Goal: Information Seeking & Learning: Check status

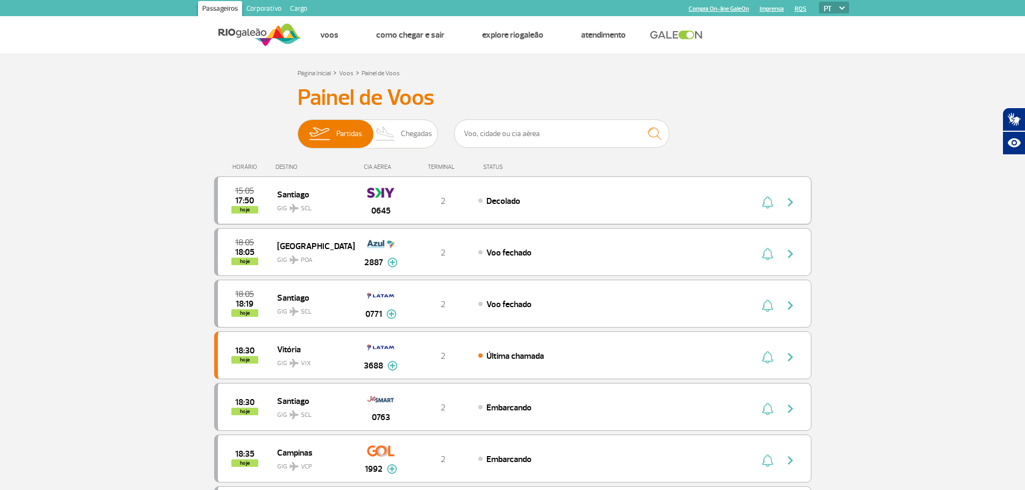
click at [679, 191] on div "15:05 17:50 hoje Santiago GIG SCL 0645 2 Decolado" at bounding box center [512, 201] width 597 height 48
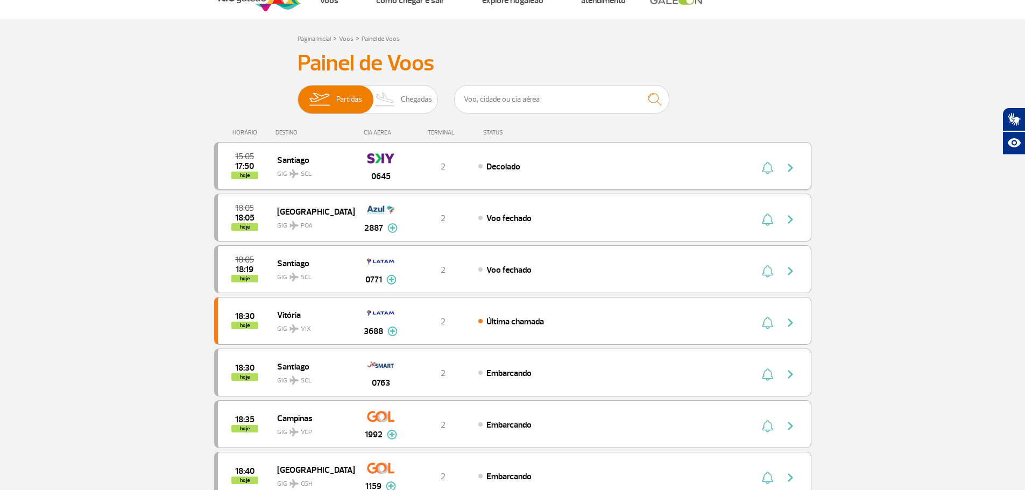
scroll to position [54, 0]
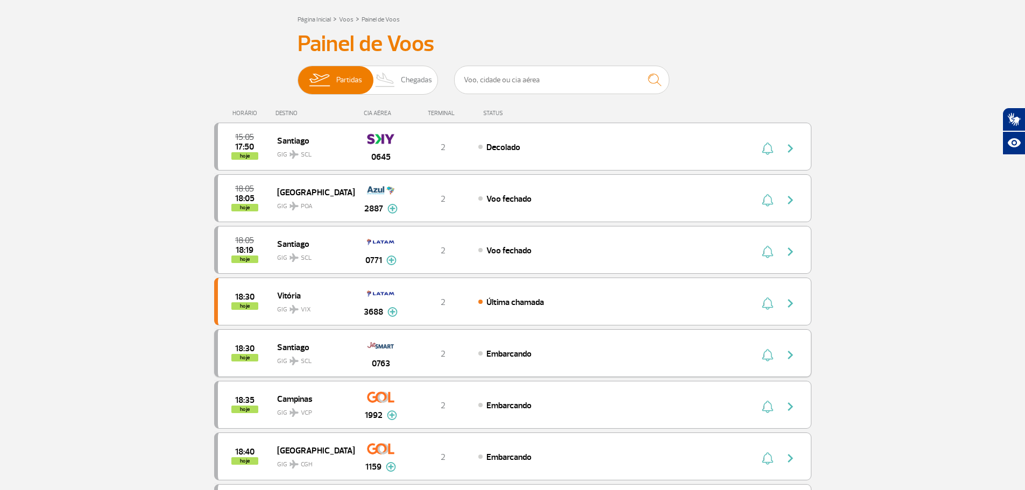
click at [527, 347] on div "18:30 hoje Santiago GIG SCL 0763 2 Embarcando" at bounding box center [512, 353] width 597 height 48
click at [528, 344] on div "18:30 hoje Santiago GIG SCL 0763 2 Embarcando" at bounding box center [512, 353] width 597 height 48
click at [533, 253] on div "Voo fechado" at bounding box center [596, 250] width 237 height 12
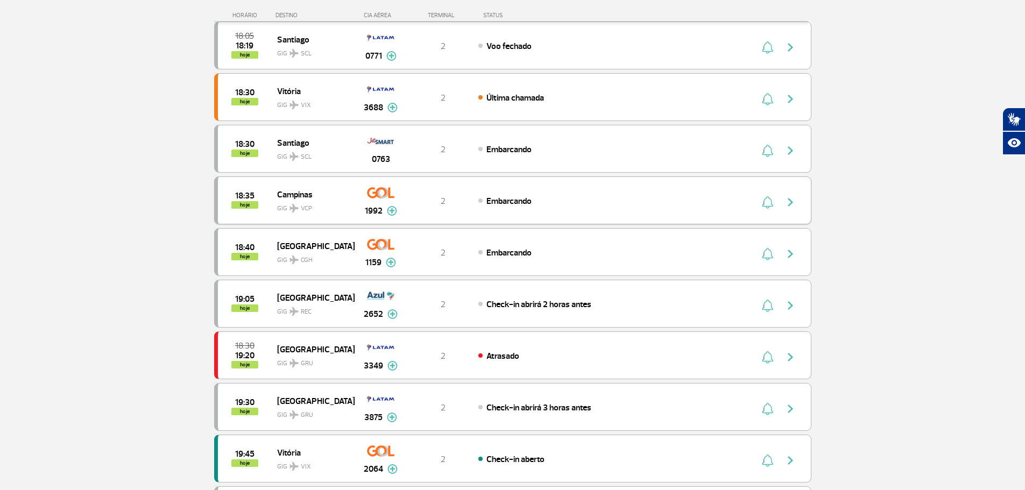
scroll to position [269, 0]
click at [511, 141] on div "18:30 hoje Santiago GIG SCL 0763 2 Embarcando" at bounding box center [512, 148] width 597 height 48
click at [550, 149] on div "Embarcando" at bounding box center [596, 148] width 237 height 12
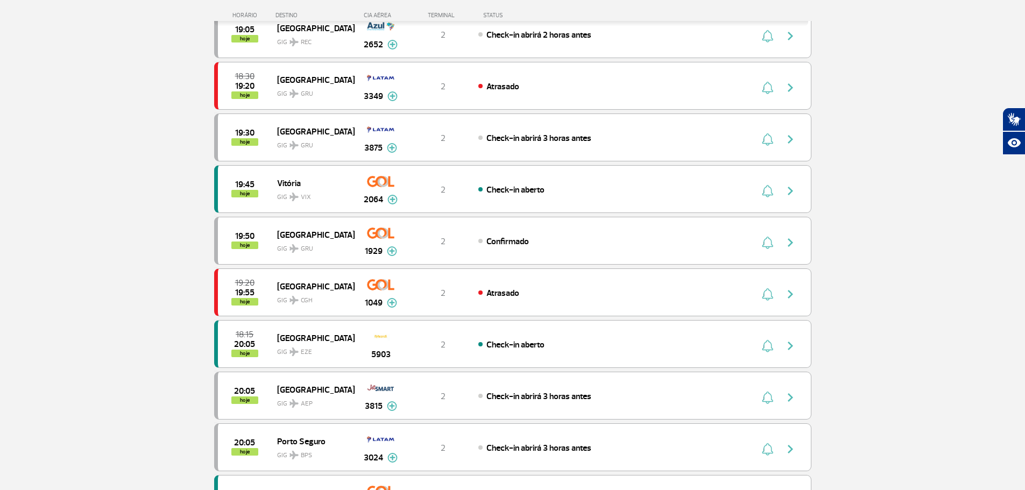
scroll to position [538, 0]
click at [555, 349] on div "Check-in aberto" at bounding box center [596, 344] width 237 height 12
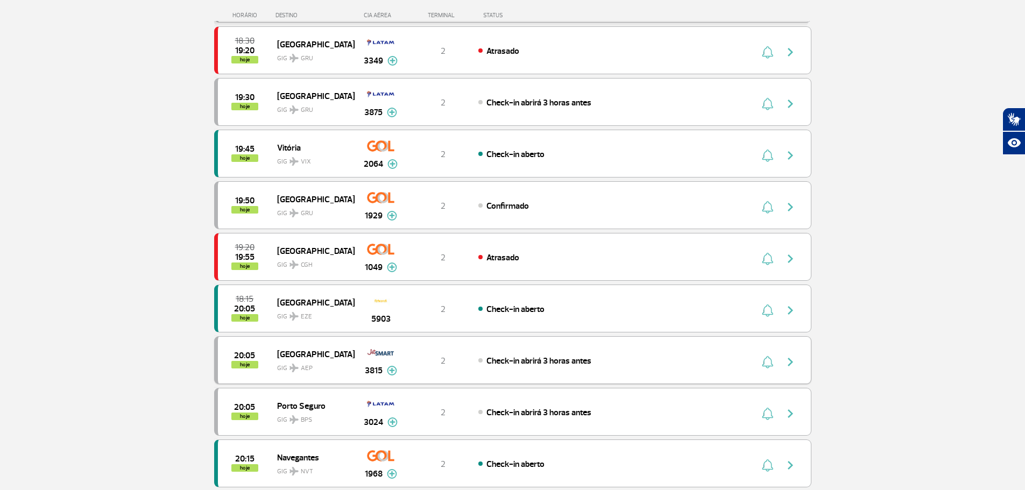
scroll to position [592, 0]
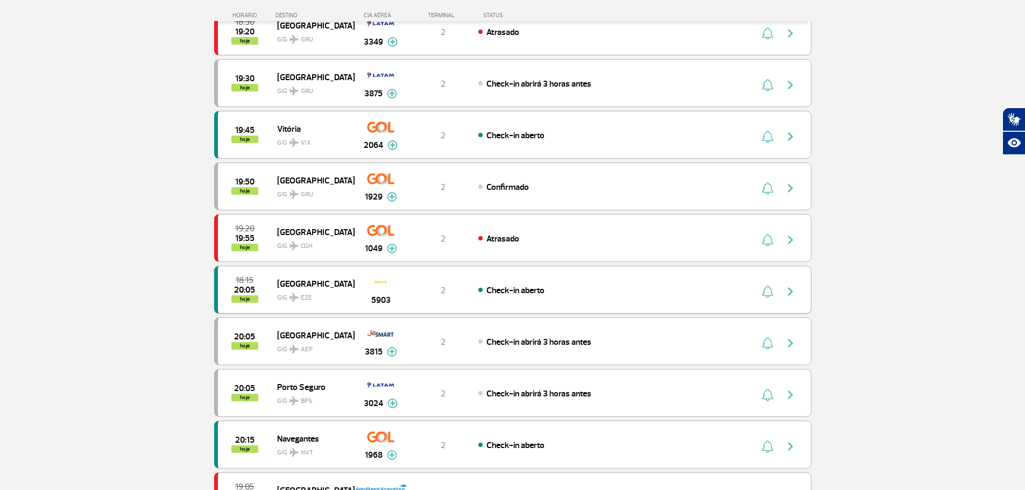
click at [520, 295] on span "Check-in aberto" at bounding box center [516, 290] width 58 height 11
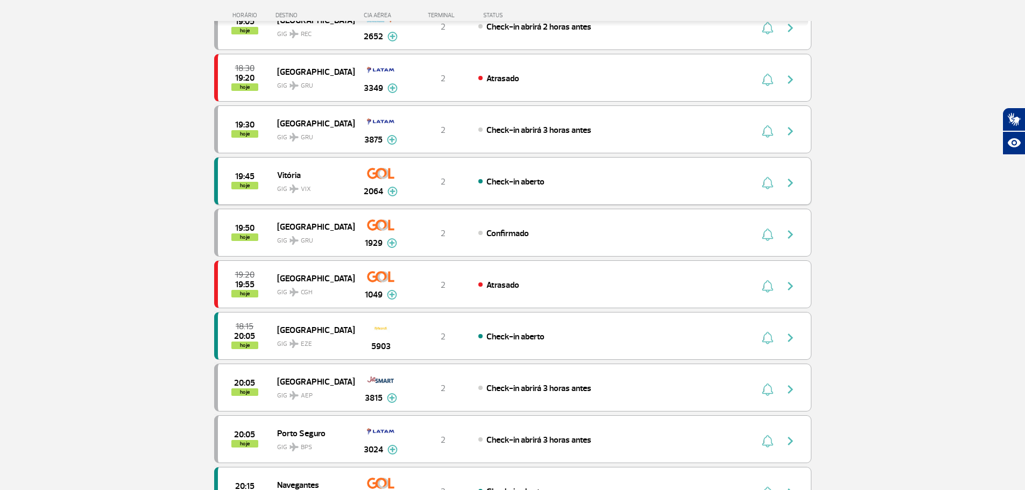
scroll to position [700, 0]
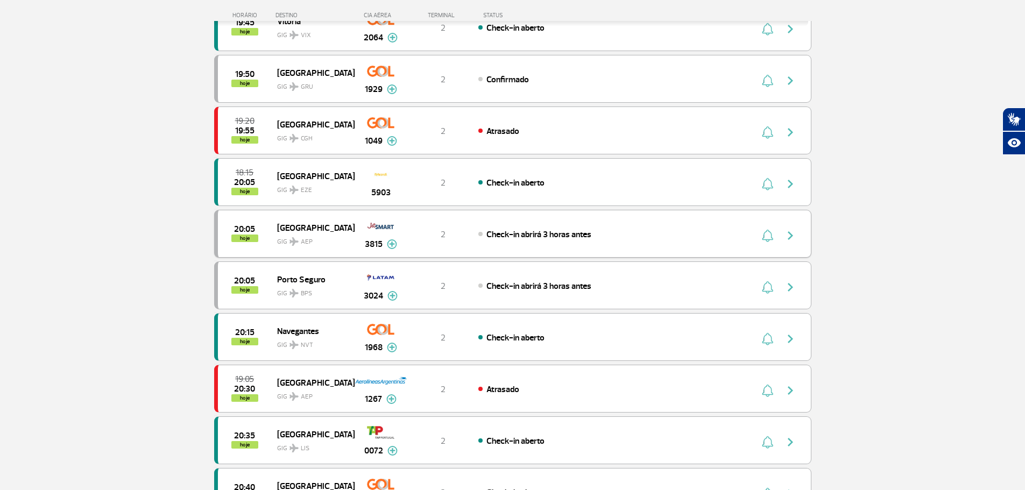
click at [552, 231] on span "Check-in abrirá 3 horas antes" at bounding box center [539, 234] width 105 height 11
click at [572, 234] on span "Check-in abrirá 3 horas antes" at bounding box center [539, 234] width 105 height 11
click at [514, 235] on span "Check-in abrirá 3 horas antes" at bounding box center [539, 234] width 105 height 11
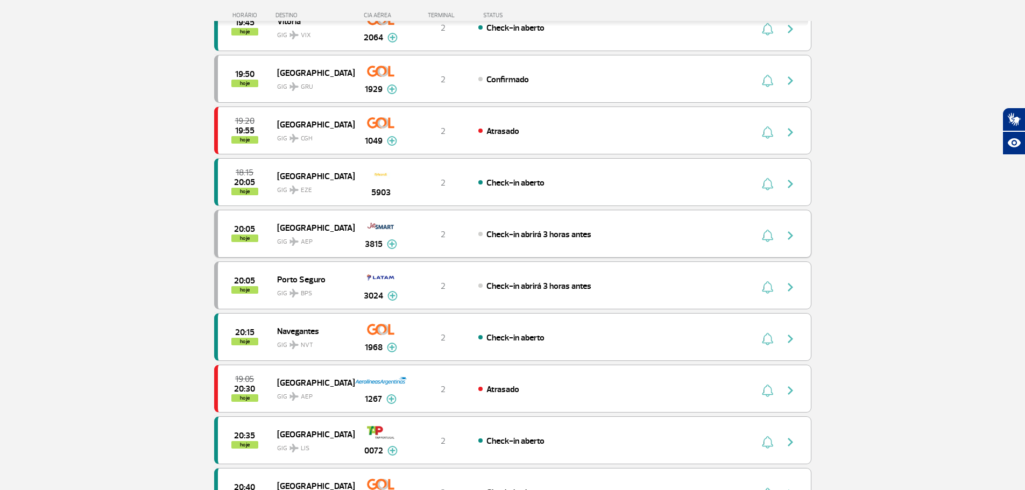
click at [290, 238] on img at bounding box center [294, 241] width 9 height 9
click at [635, 234] on div "Check-in abrirá 3 horas antes" at bounding box center [596, 234] width 237 height 12
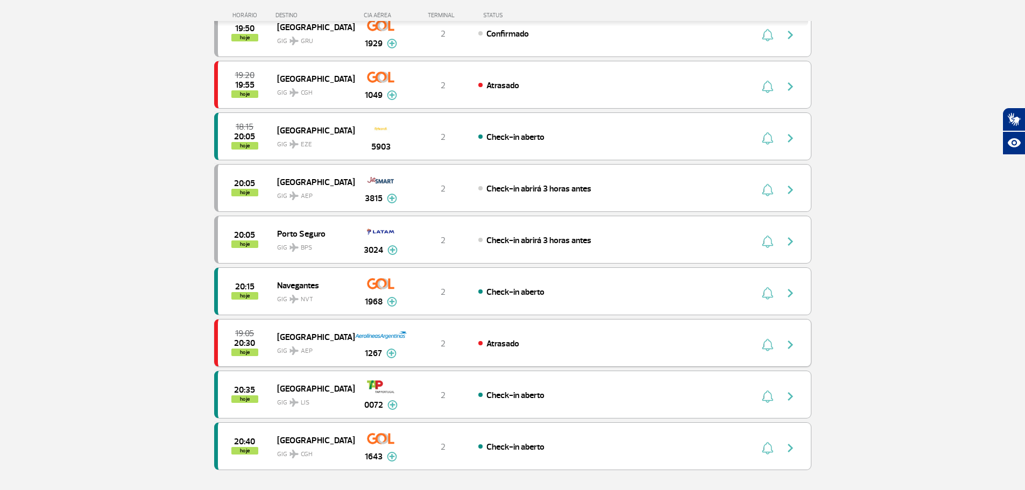
scroll to position [807, 0]
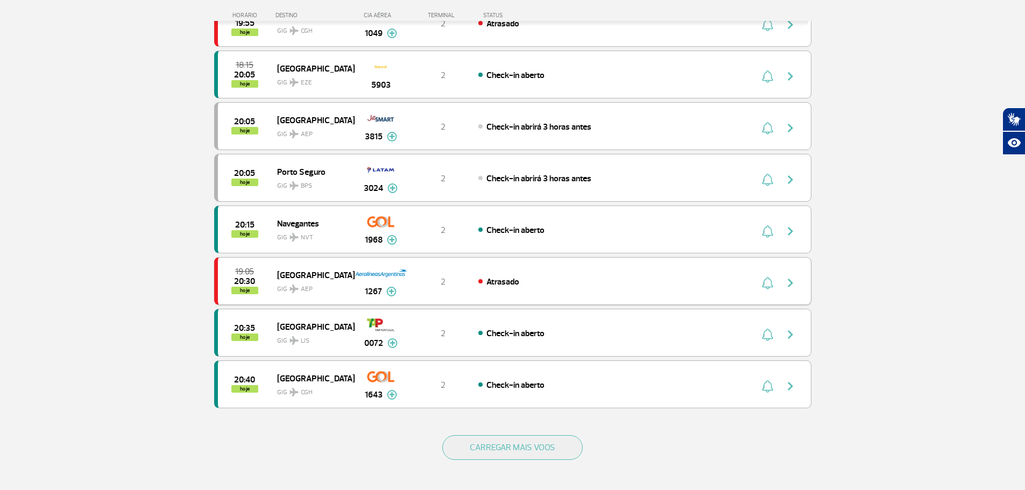
click at [586, 274] on div "19:05 20:30 hoje Buenos Aires GIG AEP 1267 2 Atrasado Parcerias: GOL Transporte…" at bounding box center [512, 281] width 597 height 48
click at [588, 278] on div "Atrasado" at bounding box center [596, 282] width 237 height 12
click at [591, 280] on div "Atrasado" at bounding box center [596, 282] width 237 height 12
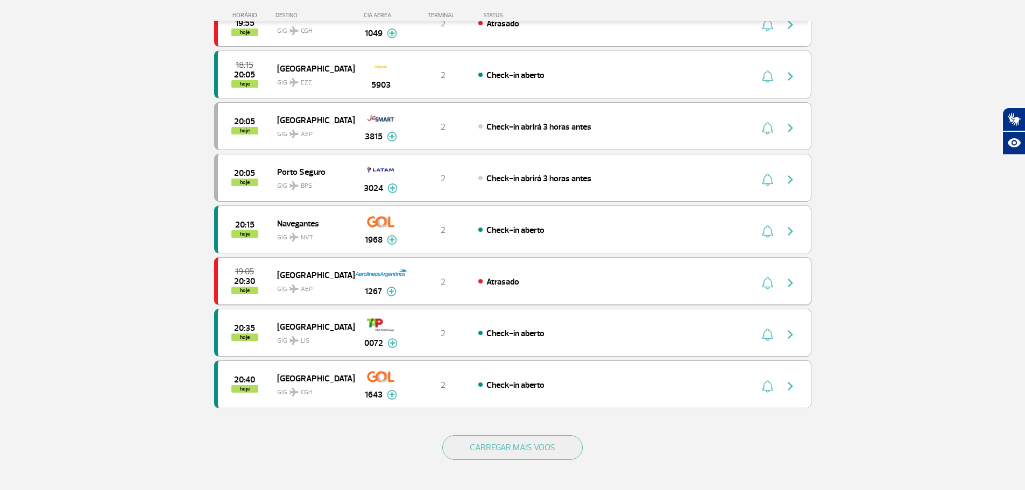
click at [516, 281] on span "Atrasado" at bounding box center [503, 282] width 33 height 11
click at [570, 334] on div "Check-in aberto" at bounding box center [596, 333] width 237 height 12
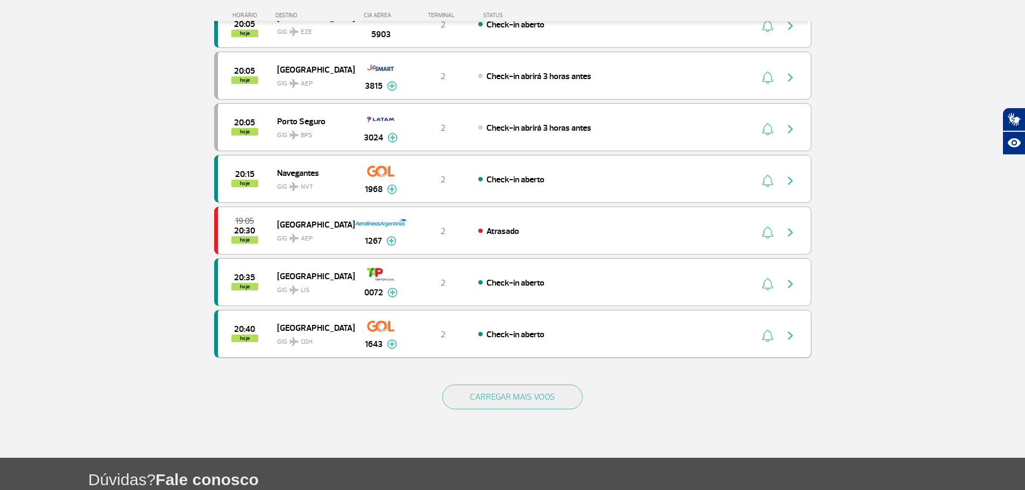
scroll to position [861, 0]
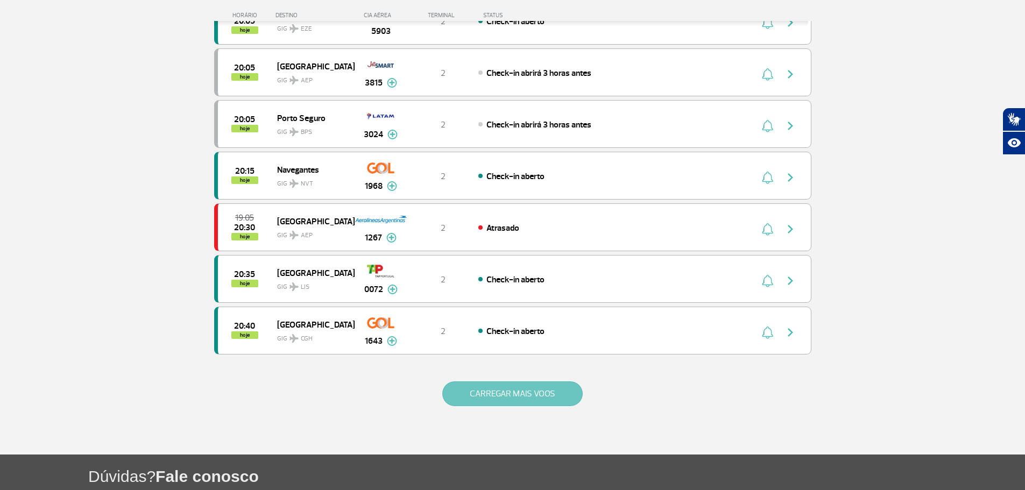
click at [540, 387] on button "CARREGAR MAIS VOOS" at bounding box center [512, 394] width 140 height 25
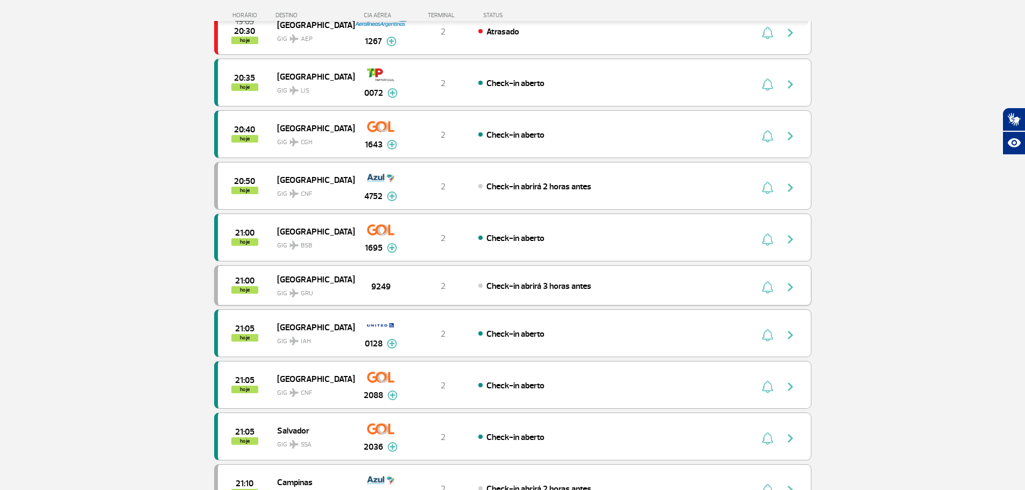
scroll to position [1076, 0]
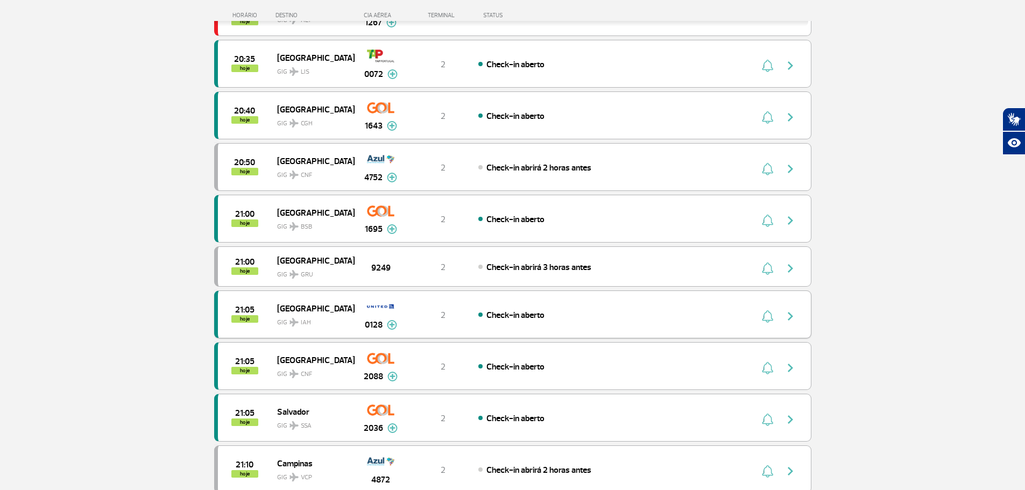
click at [548, 311] on div "Check-in aberto" at bounding box center [596, 315] width 237 height 12
click at [545, 316] on span "Check-in aberto" at bounding box center [516, 315] width 58 height 11
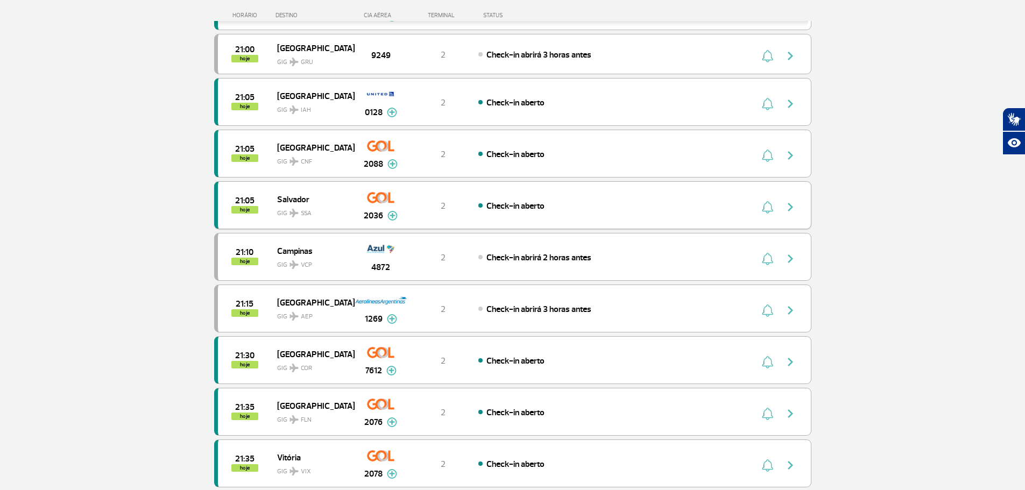
scroll to position [1292, 0]
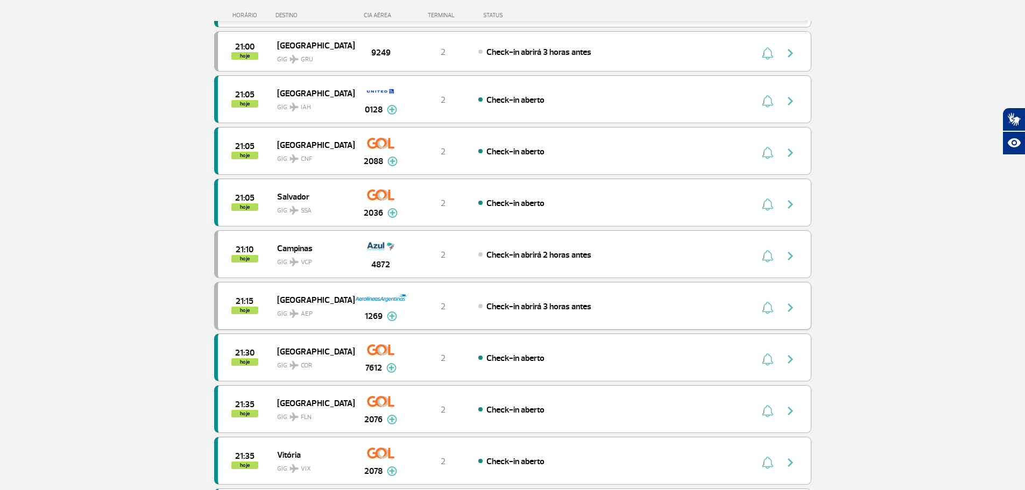
click at [506, 299] on div "21:15 hoje Buenos Aires GIG AEP 1269 2 Check-in abrirá 3 horas antes Parcerias:…" at bounding box center [512, 306] width 597 height 48
click at [527, 309] on span "Check-in abrirá 3 horas antes" at bounding box center [539, 306] width 105 height 11
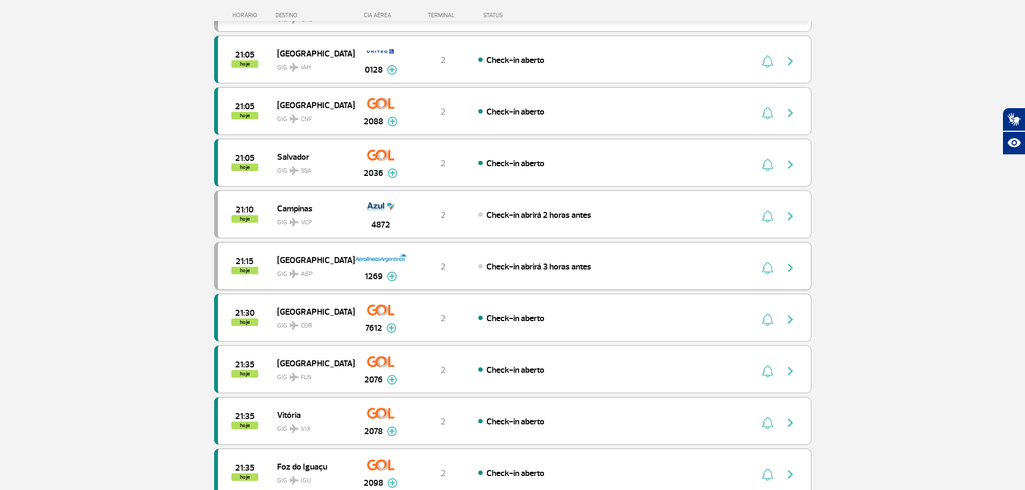
scroll to position [1399, 0]
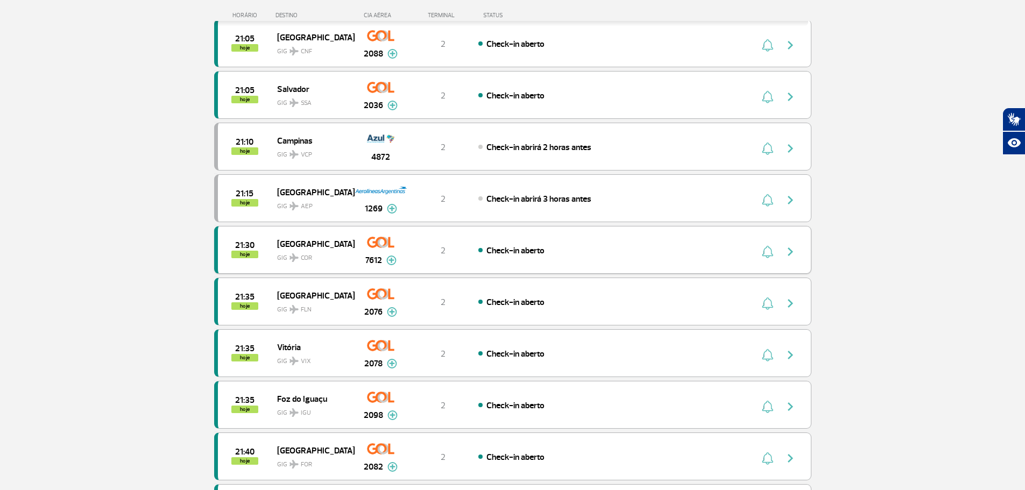
click at [538, 253] on span "Check-in aberto" at bounding box center [516, 250] width 58 height 11
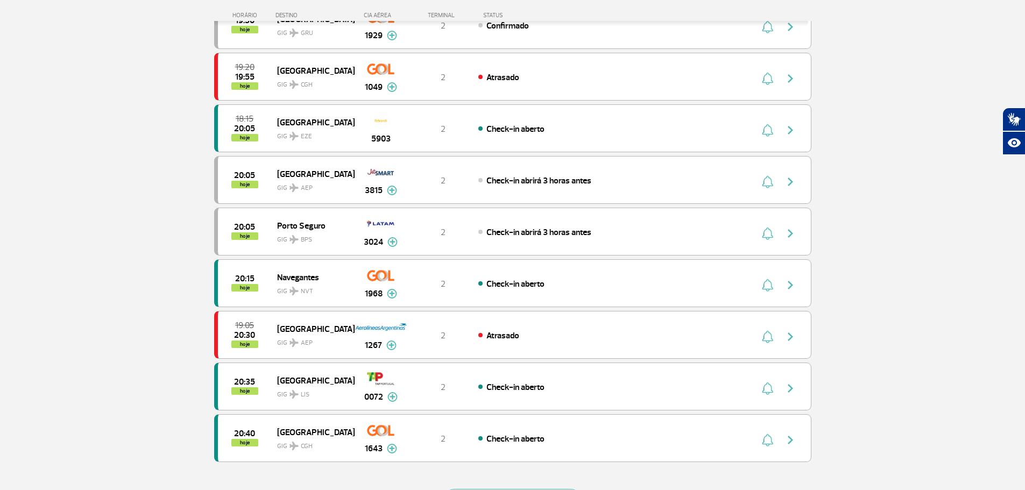
scroll to position [968, 0]
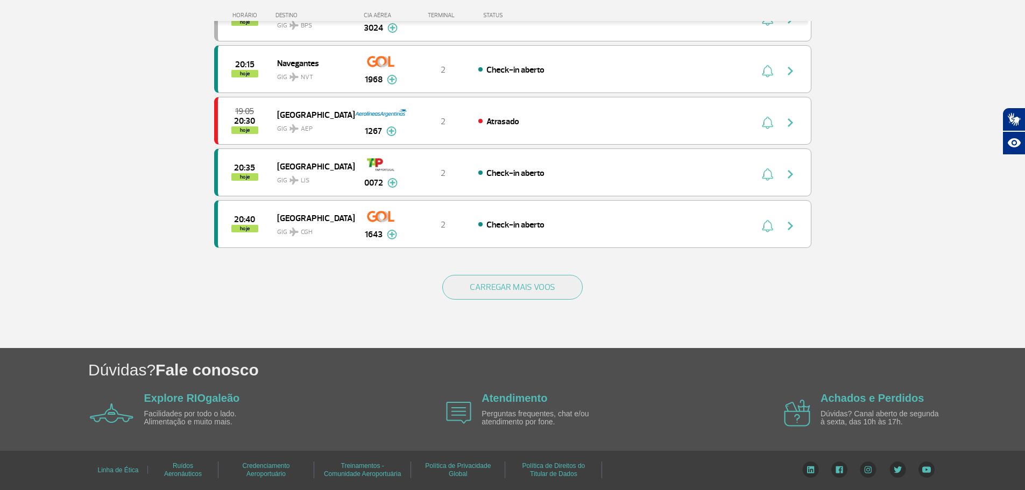
click at [517, 269] on div "CARREGAR MAIS VOOS" at bounding box center [512, 305] width 597 height 87
click at [524, 284] on button "CARREGAR MAIS VOOS" at bounding box center [512, 287] width 140 height 25
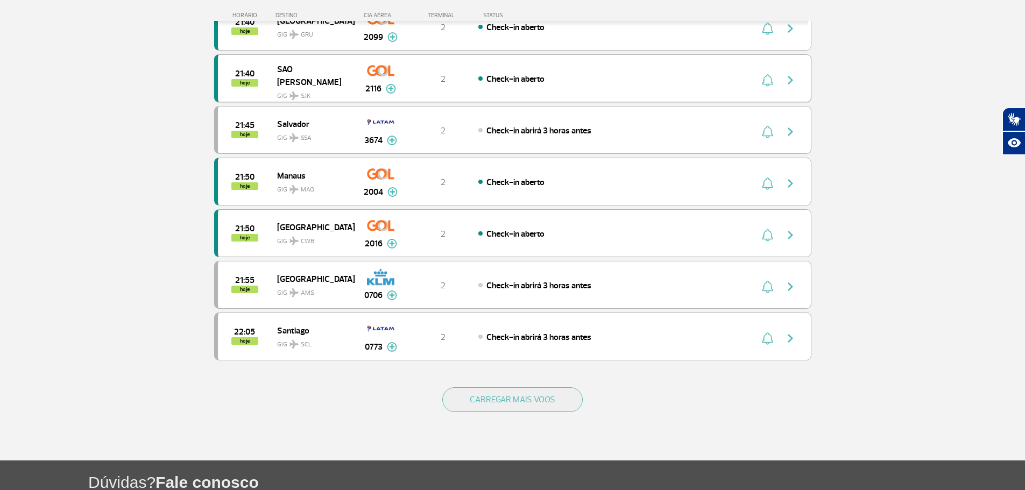
scroll to position [1883, 0]
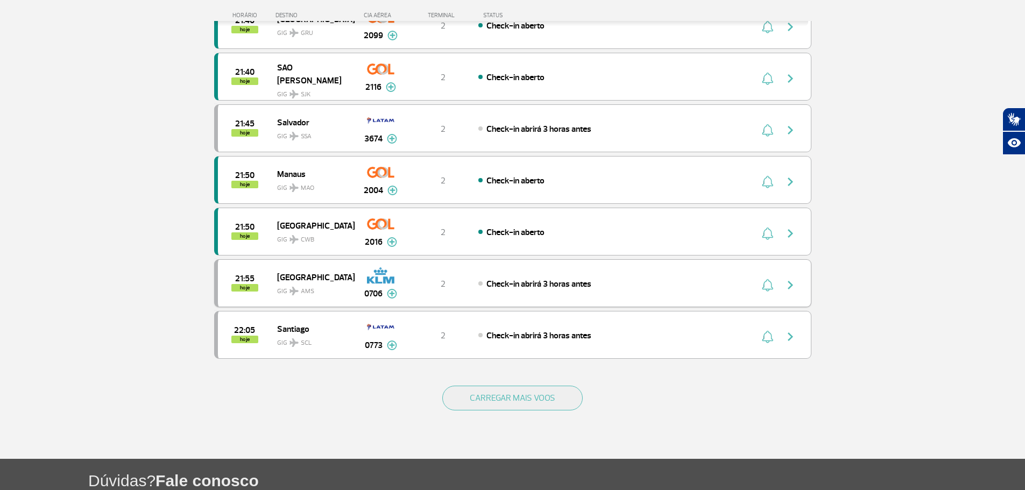
click at [457, 297] on div "21:55 hoje Amsterdam GIG AMS 0706 2 Check-in abrirá 3 horas antes Parcerias: GO…" at bounding box center [512, 283] width 597 height 48
click at [489, 288] on span "Check-in abrirá 3 horas antes" at bounding box center [539, 284] width 105 height 11
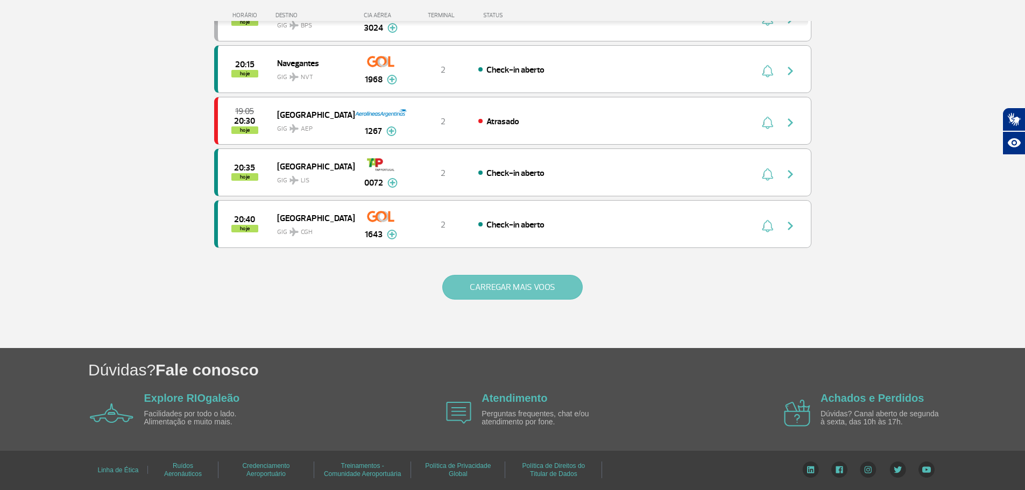
click at [519, 289] on button "CARREGAR MAIS VOOS" at bounding box center [512, 287] width 140 height 25
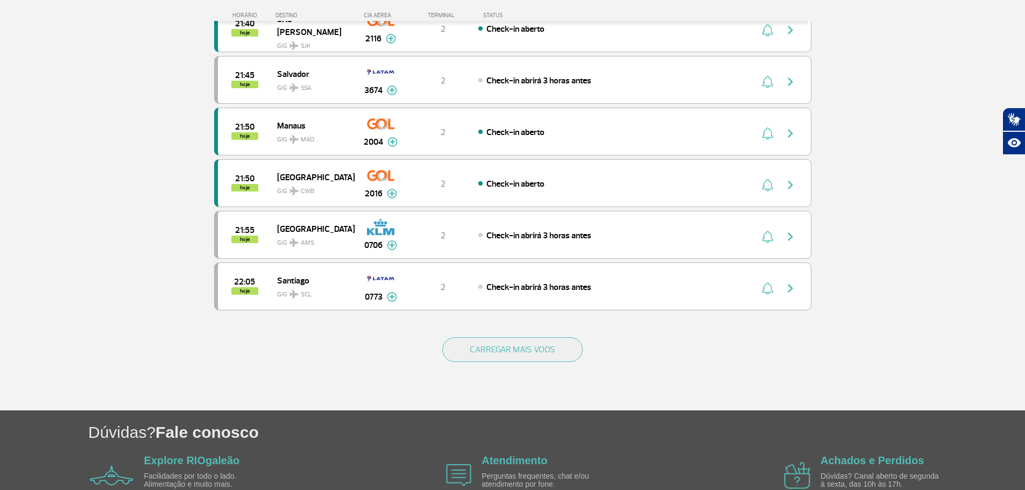
scroll to position [1936, 0]
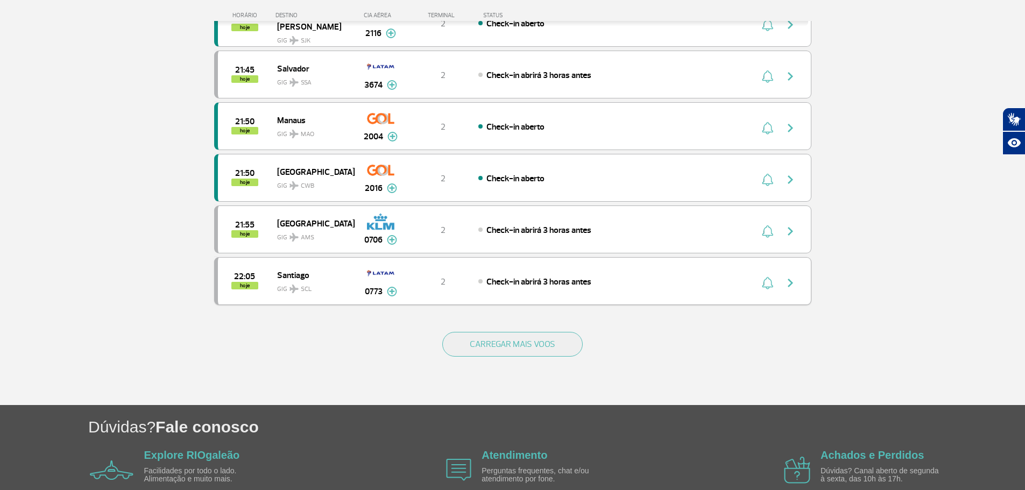
click at [596, 292] on div "22:05 hoje Santiago GIG SCL 0773 2 Check-in abrirá 3 horas antes Parcerias: Qua…" at bounding box center [512, 281] width 597 height 48
click at [604, 276] on div "Check-in abrirá 3 horas antes" at bounding box center [596, 282] width 237 height 12
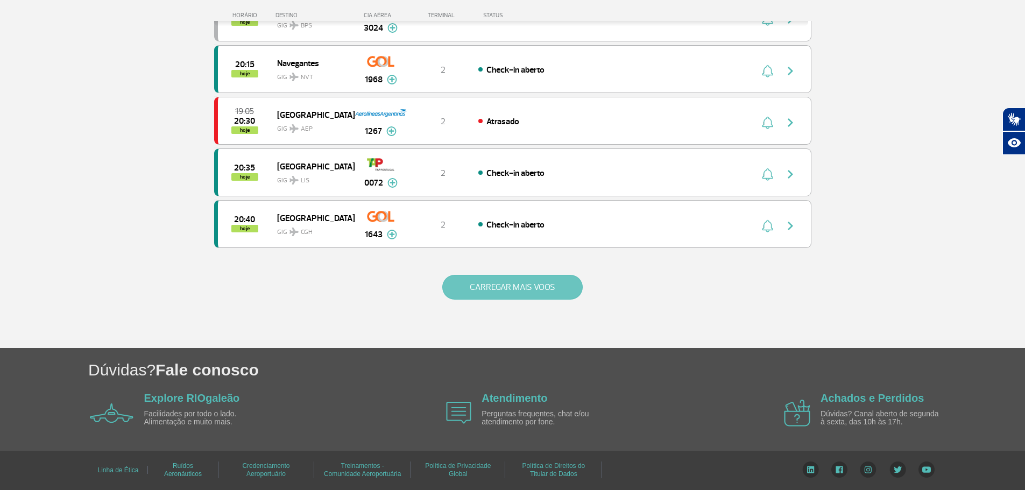
click at [518, 295] on button "CARREGAR MAIS VOOS" at bounding box center [512, 287] width 140 height 25
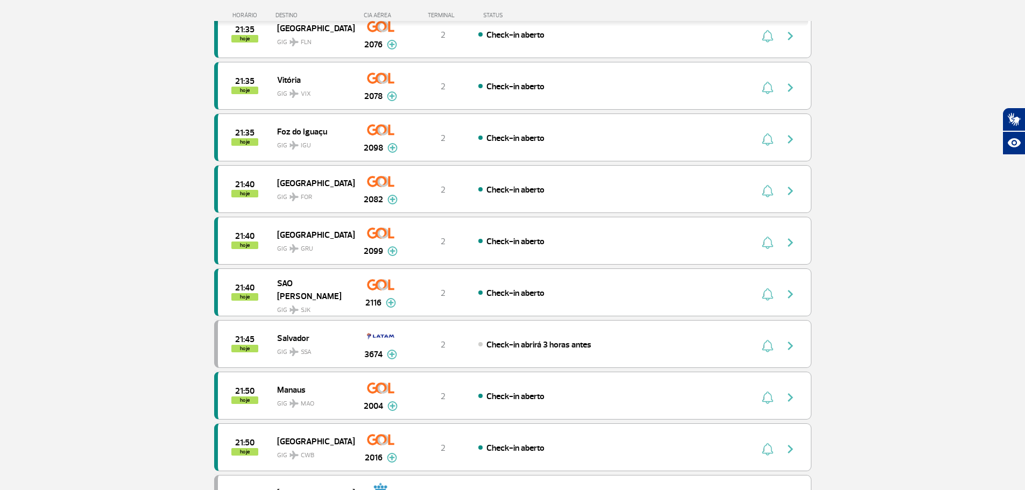
scroll to position [1990, 0]
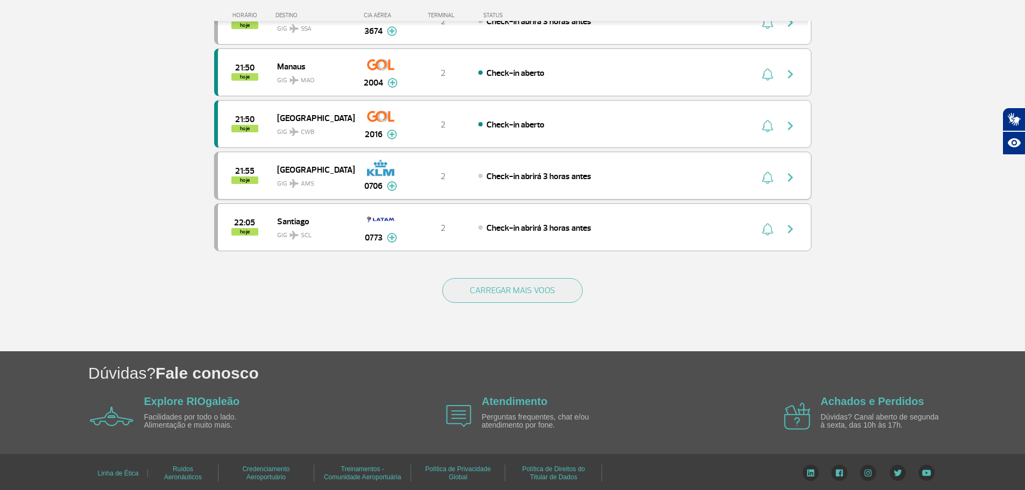
click at [548, 158] on div "21:55 hoje Amsterdam GIG AMS 0706 2 Check-in abrirá 3 horas antes Parcerias: GO…" at bounding box center [512, 176] width 597 height 48
click at [556, 166] on div "21:55 hoje Amsterdam GIG AMS 0706 2 Check-in abrirá 3 horas antes Parcerias: GO…" at bounding box center [512, 176] width 597 height 48
click at [556, 173] on span "Check-in abrirá 3 horas antes" at bounding box center [539, 176] width 105 height 11
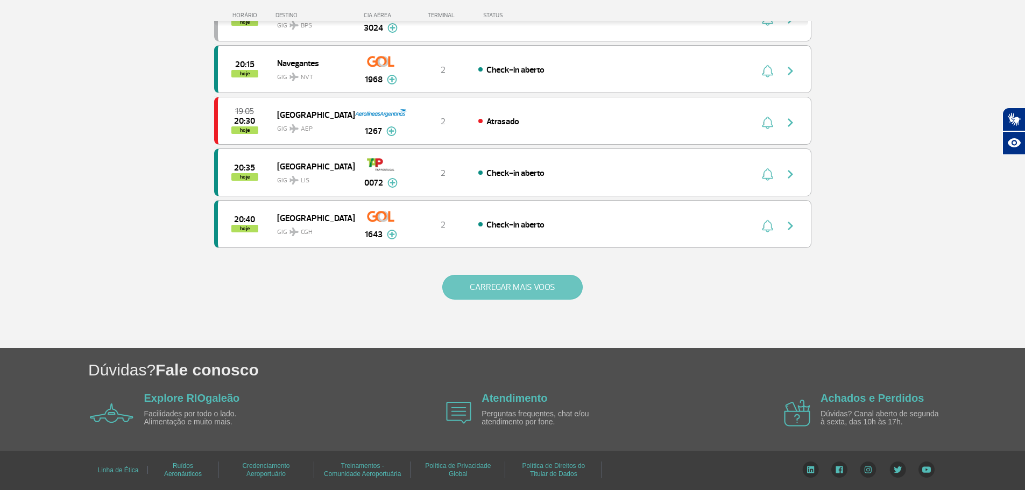
click at [536, 295] on button "CARREGAR MAIS VOOS" at bounding box center [512, 287] width 140 height 25
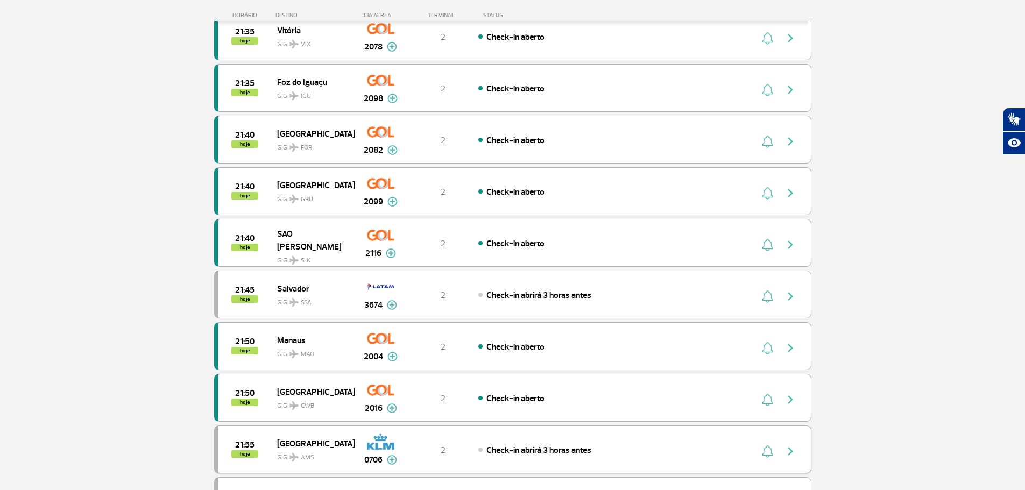
scroll to position [1883, 0]
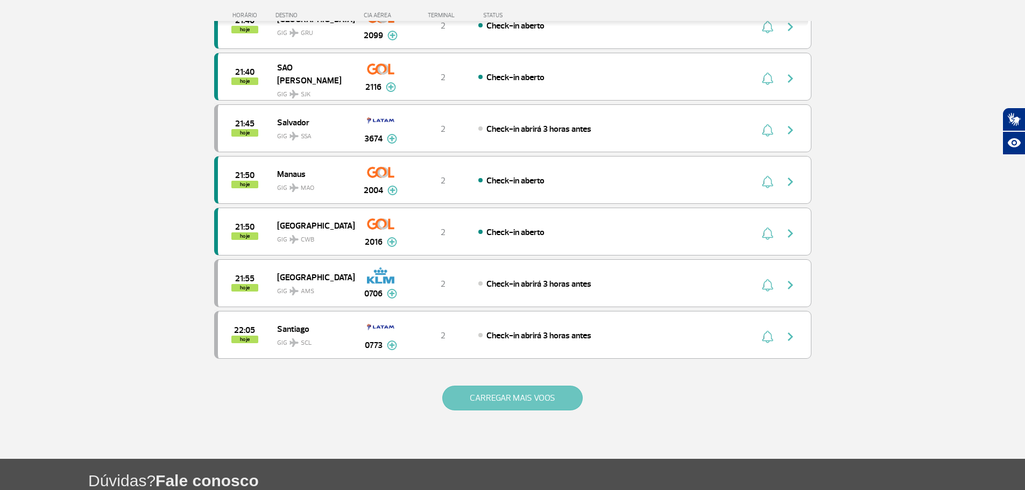
click at [518, 393] on button "CARREGAR MAIS VOOS" at bounding box center [512, 398] width 140 height 25
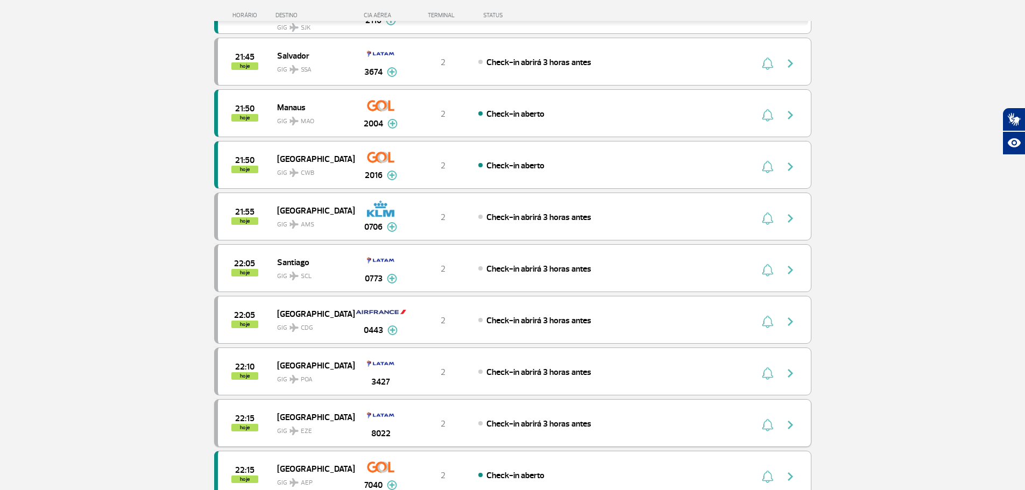
scroll to position [2044, 0]
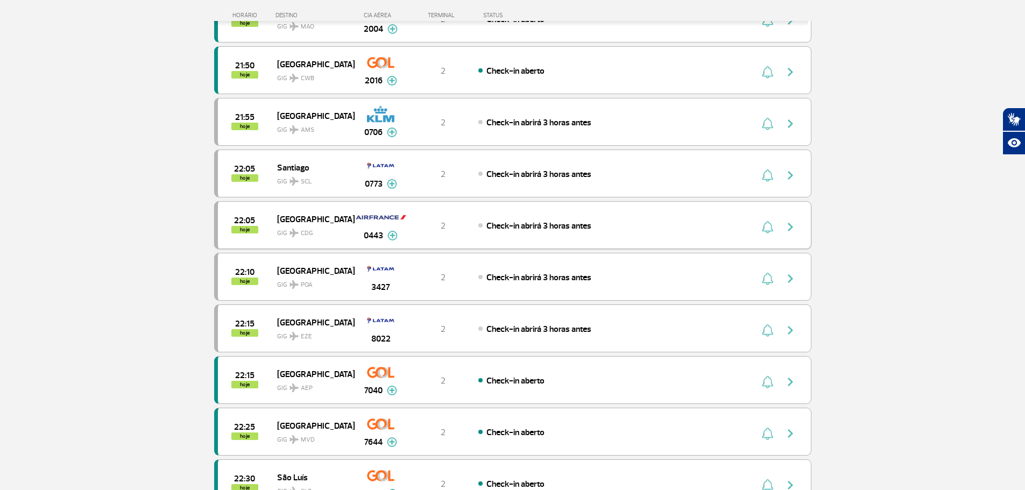
click at [667, 231] on div "Check-in abrirá 3 horas antes" at bounding box center [596, 226] width 237 height 12
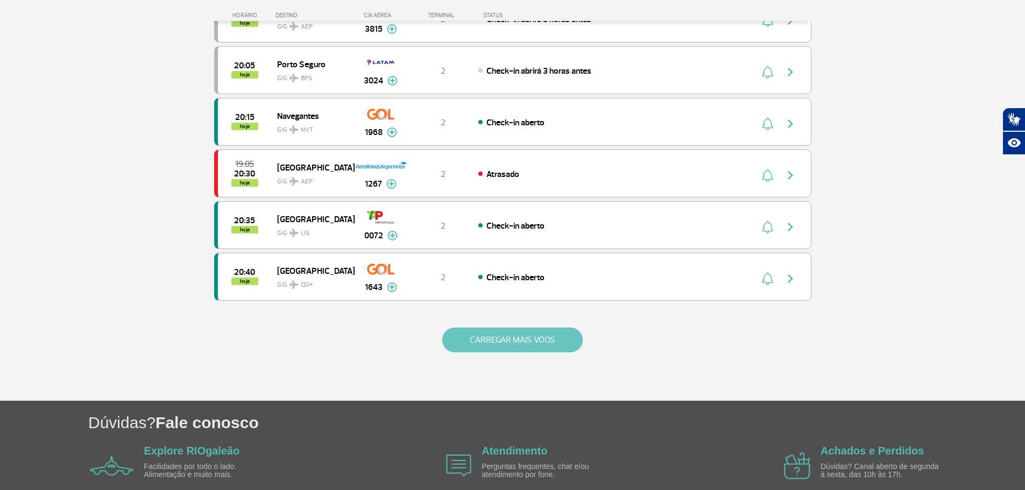
click at [547, 334] on button "CARREGAR MAIS VOOS" at bounding box center [512, 340] width 140 height 25
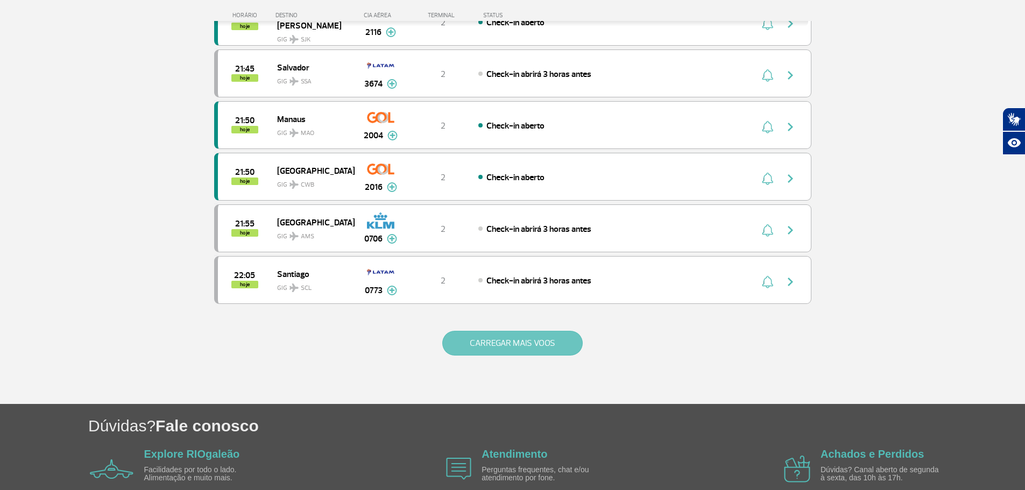
click at [527, 344] on button "CARREGAR MAIS VOOS" at bounding box center [512, 343] width 140 height 25
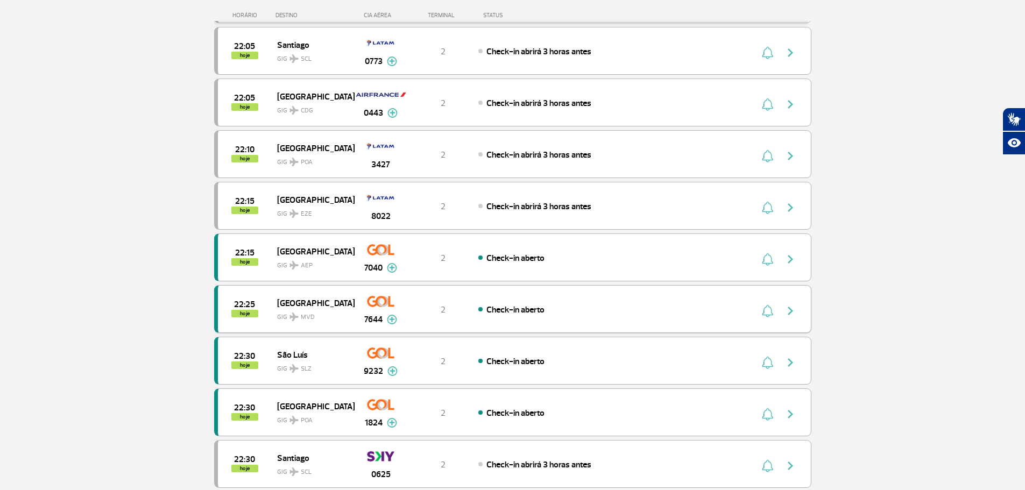
scroll to position [2207, 0]
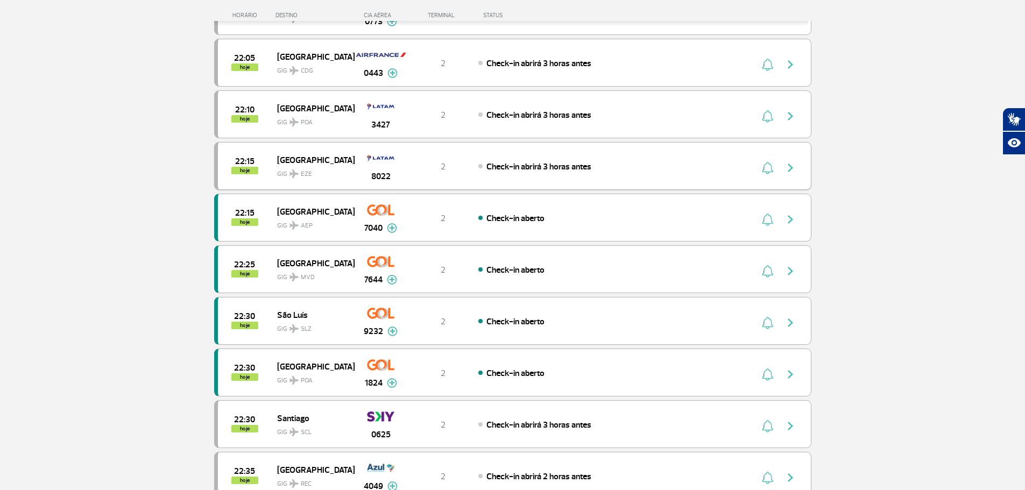
click at [575, 172] on div "Check-in abrirá 3 horas antes" at bounding box center [596, 166] width 237 height 12
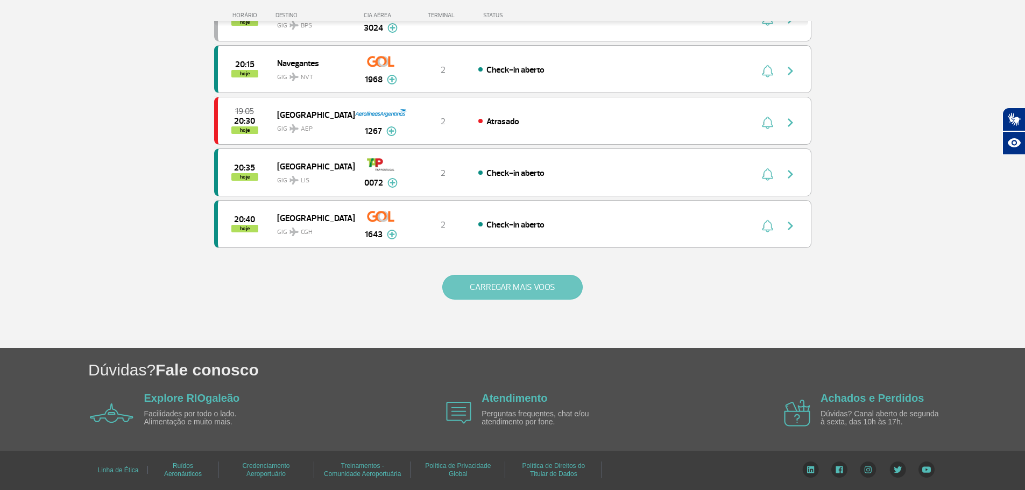
click at [519, 296] on button "CARREGAR MAIS VOOS" at bounding box center [512, 287] width 140 height 25
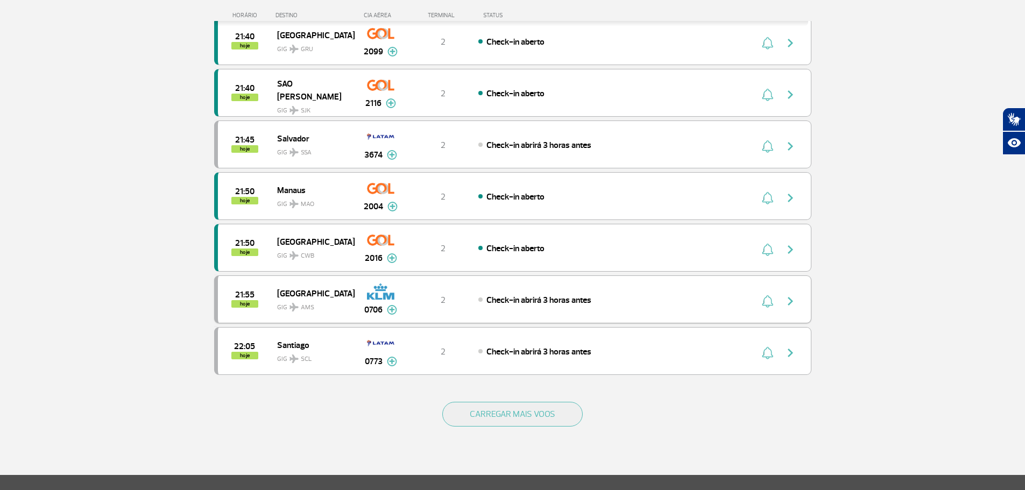
scroll to position [1936, 0]
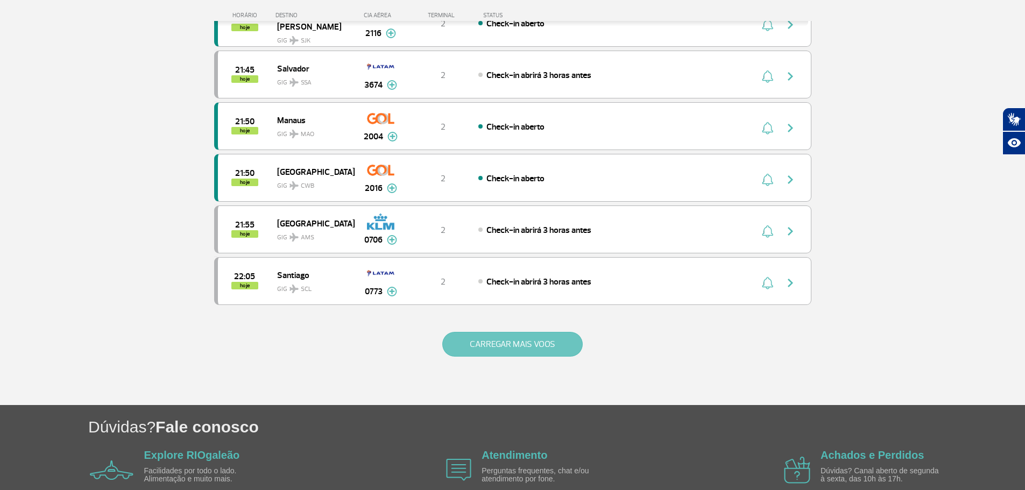
click at [505, 355] on button "CARREGAR MAIS VOOS" at bounding box center [512, 344] width 140 height 25
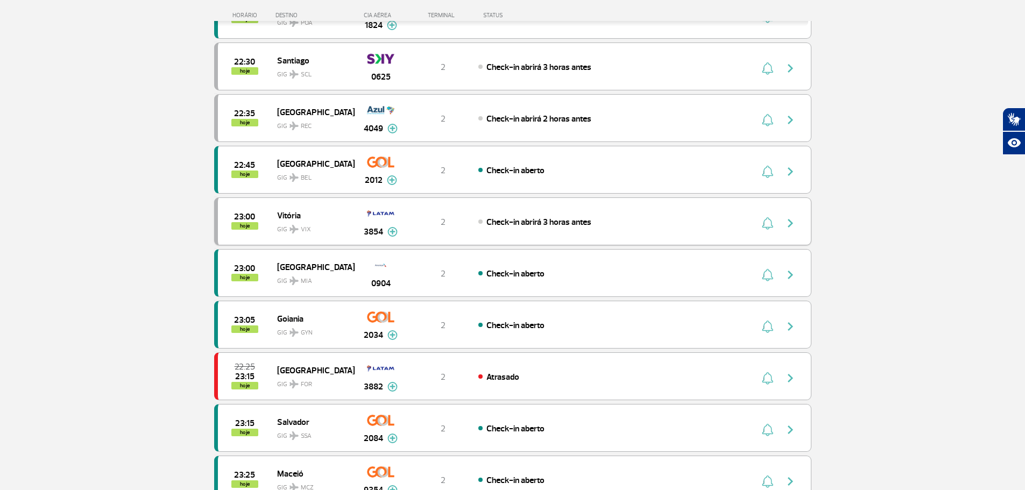
scroll to position [2582, 0]
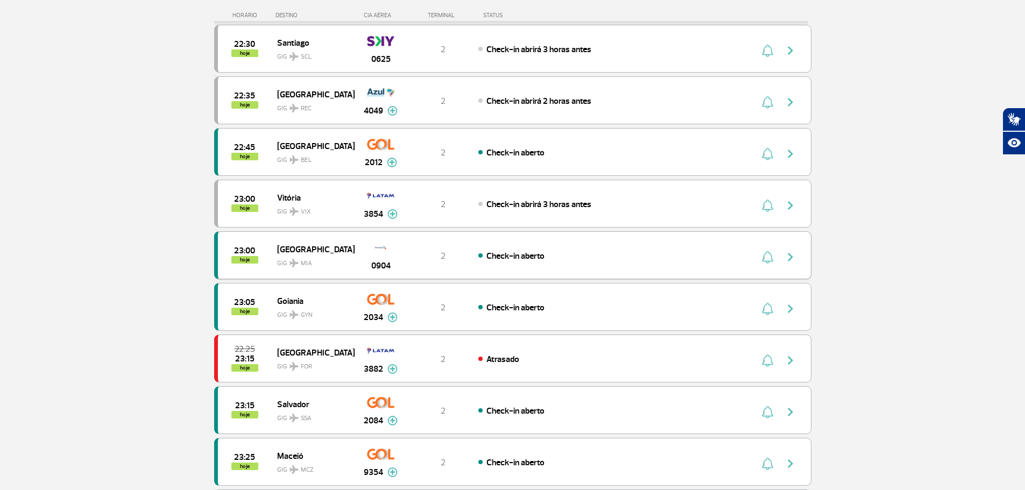
click at [472, 257] on div "2" at bounding box center [442, 256] width 71 height 12
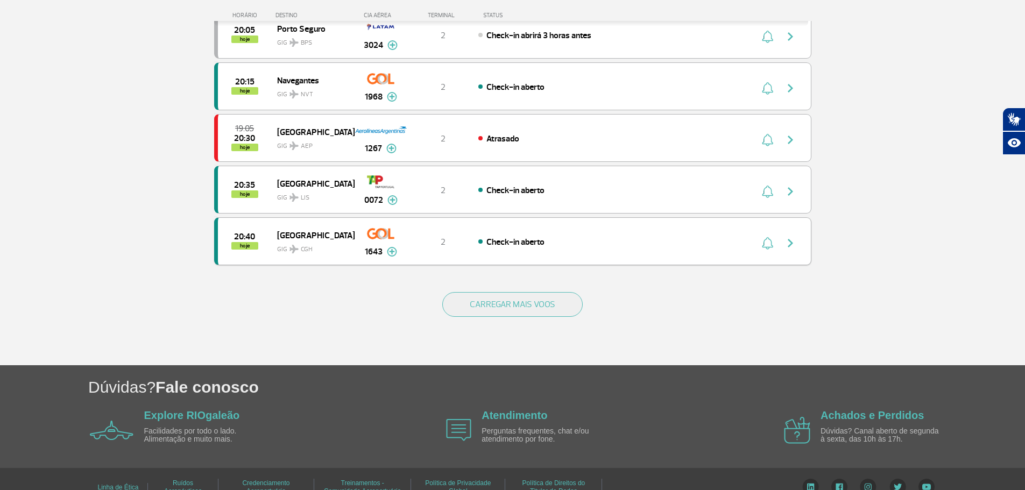
scroll to position [968, 0]
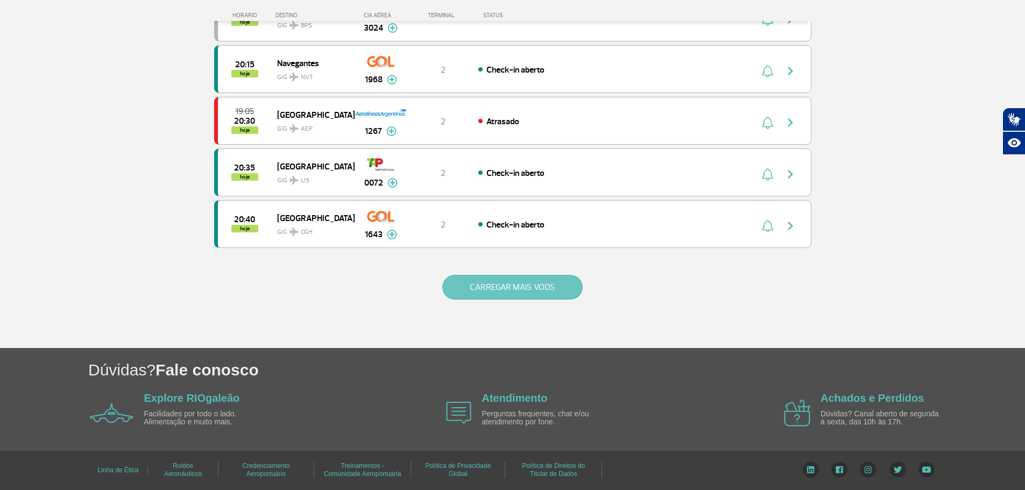
click at [528, 286] on button "CARREGAR MAIS VOOS" at bounding box center [512, 287] width 140 height 25
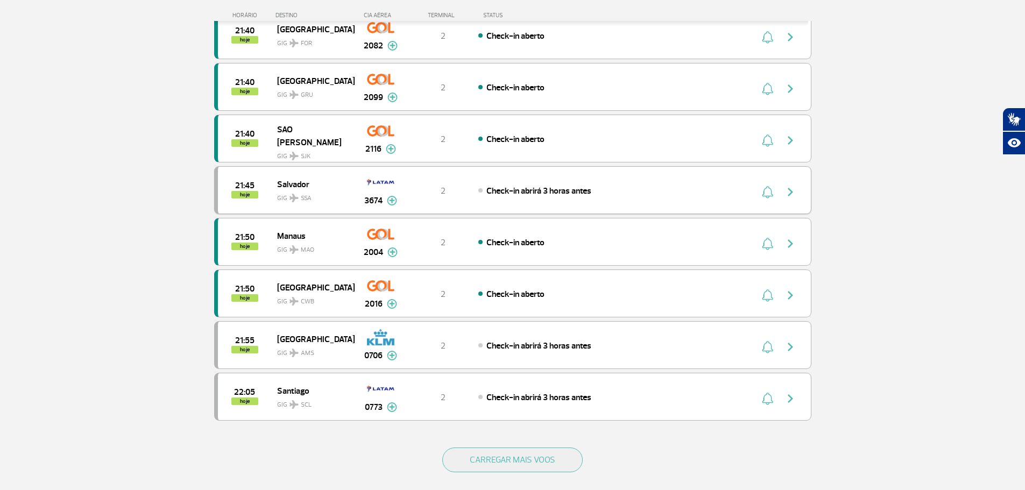
scroll to position [1829, 0]
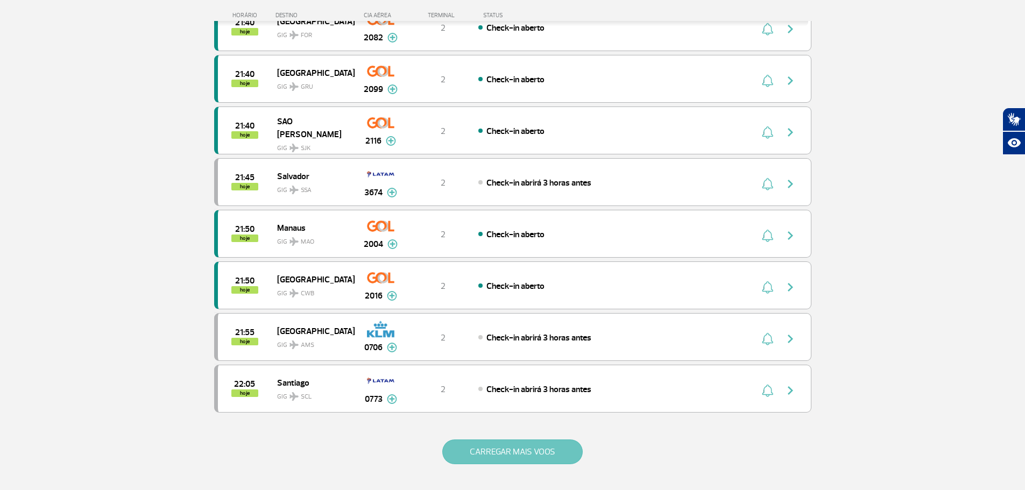
click at [524, 464] on button "CARREGAR MAIS VOOS" at bounding box center [512, 452] width 140 height 25
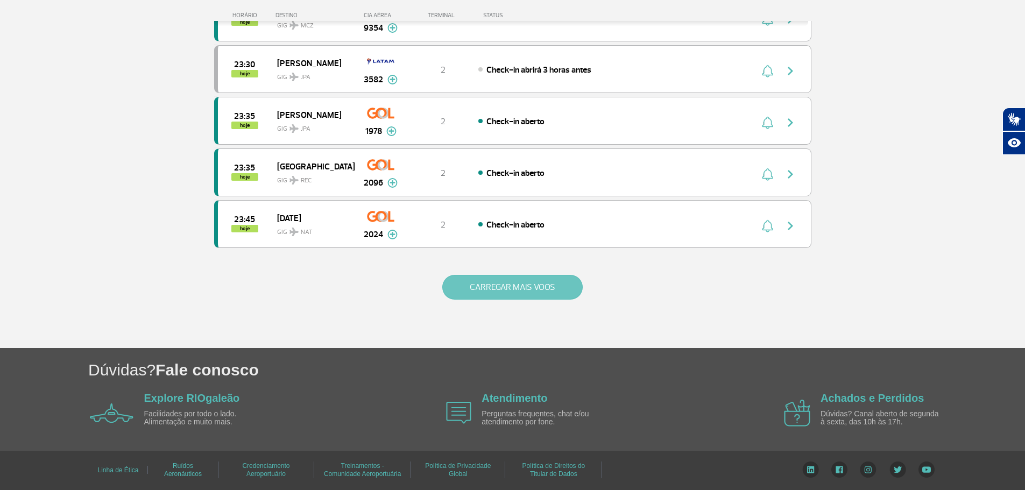
click at [514, 289] on button "CARREGAR MAIS VOOS" at bounding box center [512, 287] width 140 height 25
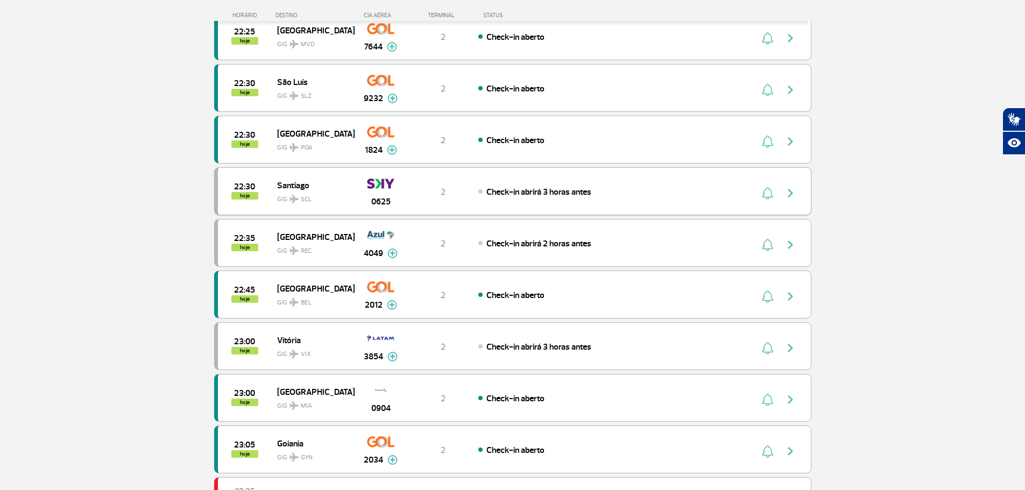
scroll to position [2435, 0]
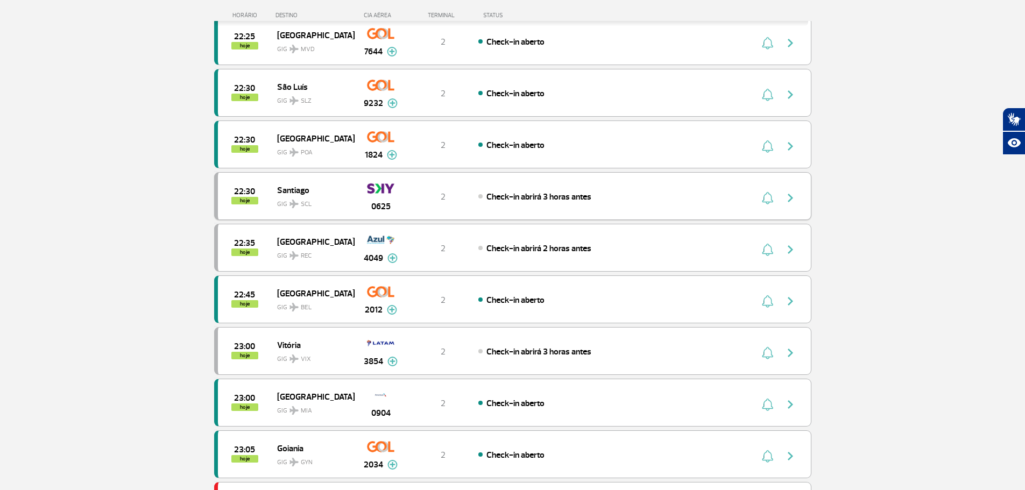
click at [513, 195] on span "Check-in abrirá 3 horas antes" at bounding box center [539, 197] width 105 height 11
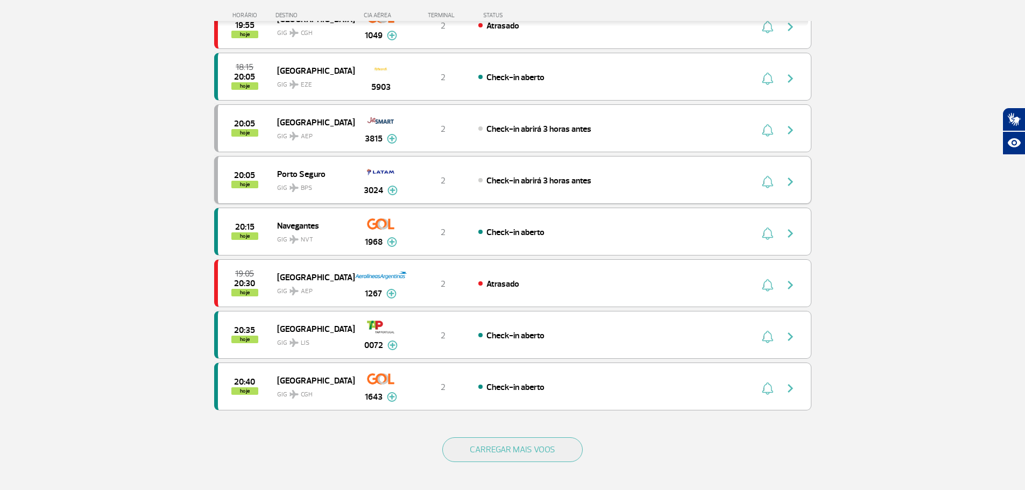
scroll to position [968, 0]
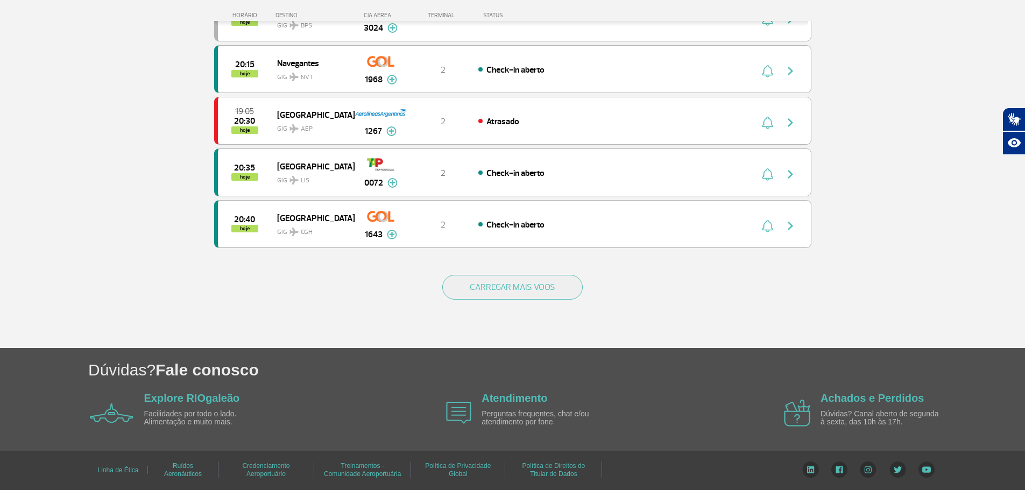
click at [513, 304] on div "CARREGAR MAIS VOOS" at bounding box center [512, 305] width 597 height 87
click at [513, 295] on button "CARREGAR MAIS VOOS" at bounding box center [512, 287] width 140 height 25
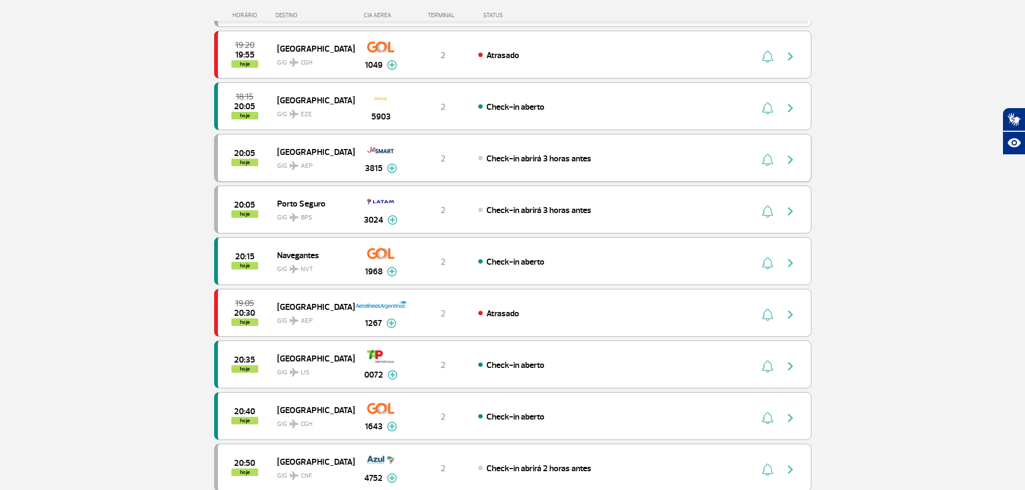
scroll to position [645, 0]
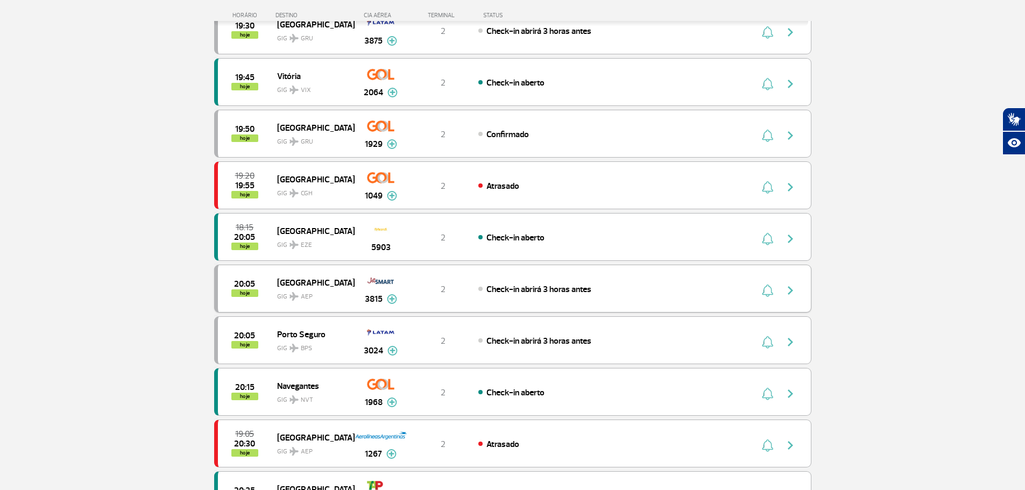
click at [558, 291] on span "Check-in abrirá 3 horas antes" at bounding box center [539, 289] width 105 height 11
click at [557, 295] on div "Check-in abrirá 3 horas antes" at bounding box center [596, 289] width 237 height 12
click at [579, 288] on span "Check-in abrirá 3 horas antes" at bounding box center [539, 289] width 105 height 11
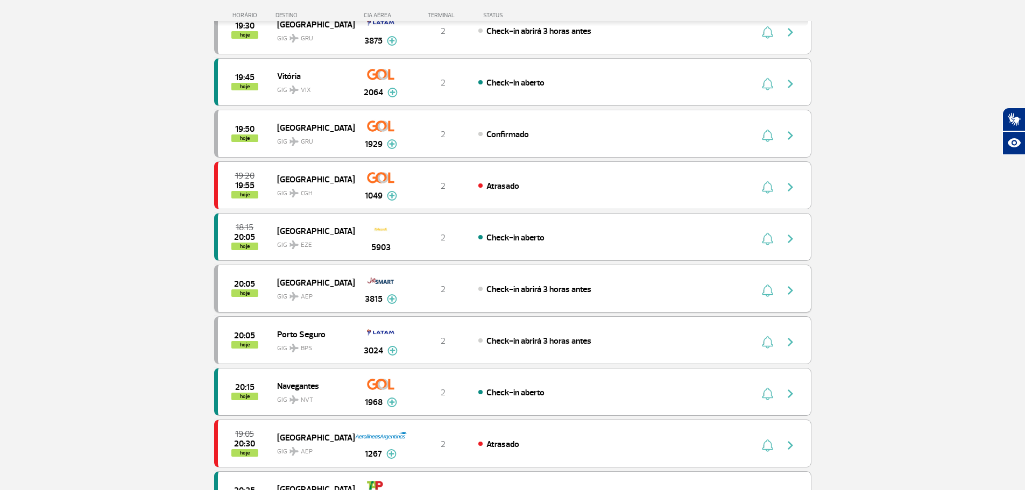
click at [588, 278] on div "20:05 hoje Buenos Aires GIG AEP 3815 2 Check-in abrirá 3 horas antes Parcerias:…" at bounding box center [512, 289] width 597 height 48
click at [585, 278] on div "20:05 hoje Buenos Aires GIG AEP 3815 2 Check-in abrirá 3 horas antes Parcerias:…" at bounding box center [512, 289] width 597 height 48
click at [794, 293] on img "button" at bounding box center [790, 290] width 13 height 13
click at [657, 311] on div "20:05 hoje Buenos Aires GIG AEP 3815 2 Check-in abrirá 3 horas antes Parcerias:…" at bounding box center [512, 289] width 597 height 48
